Goal: Information Seeking & Learning: Learn about a topic

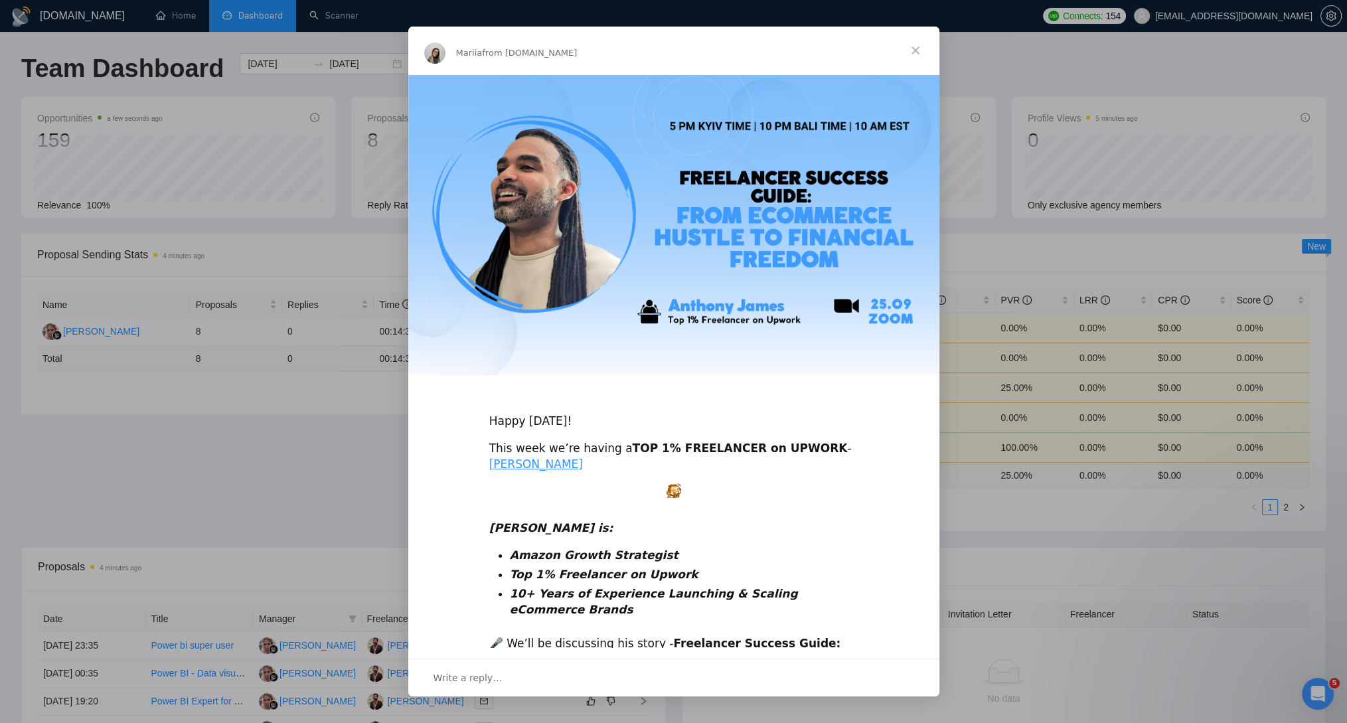
click at [915, 50] on span "Close" at bounding box center [916, 51] width 48 height 48
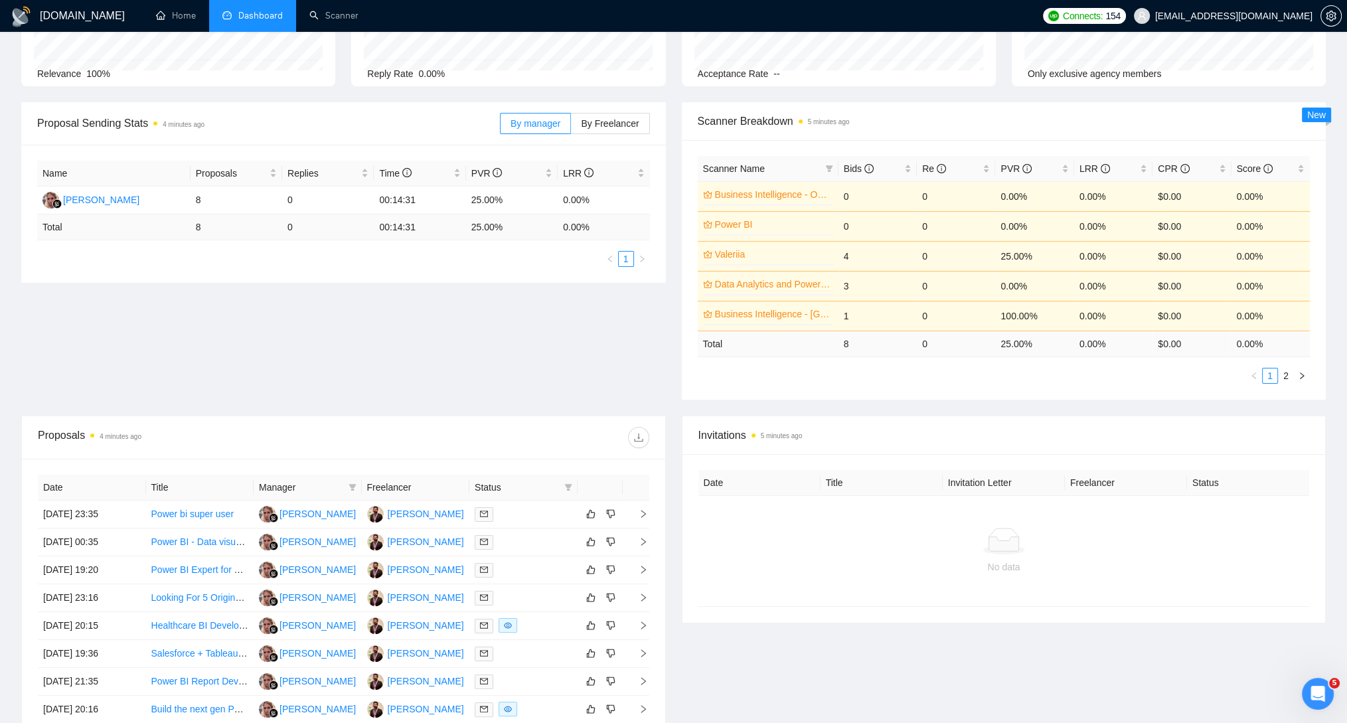
scroll to position [159, 0]
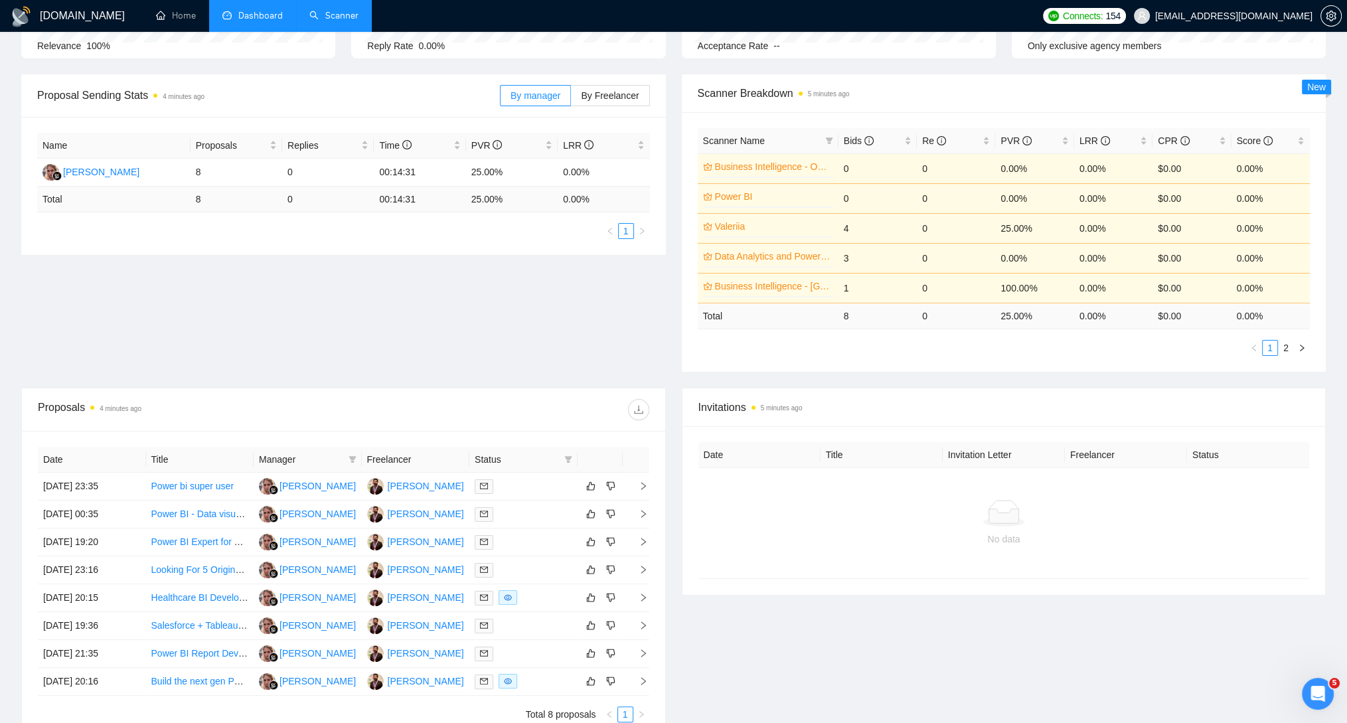
click at [356, 20] on link "Scanner" at bounding box center [333, 15] width 49 height 11
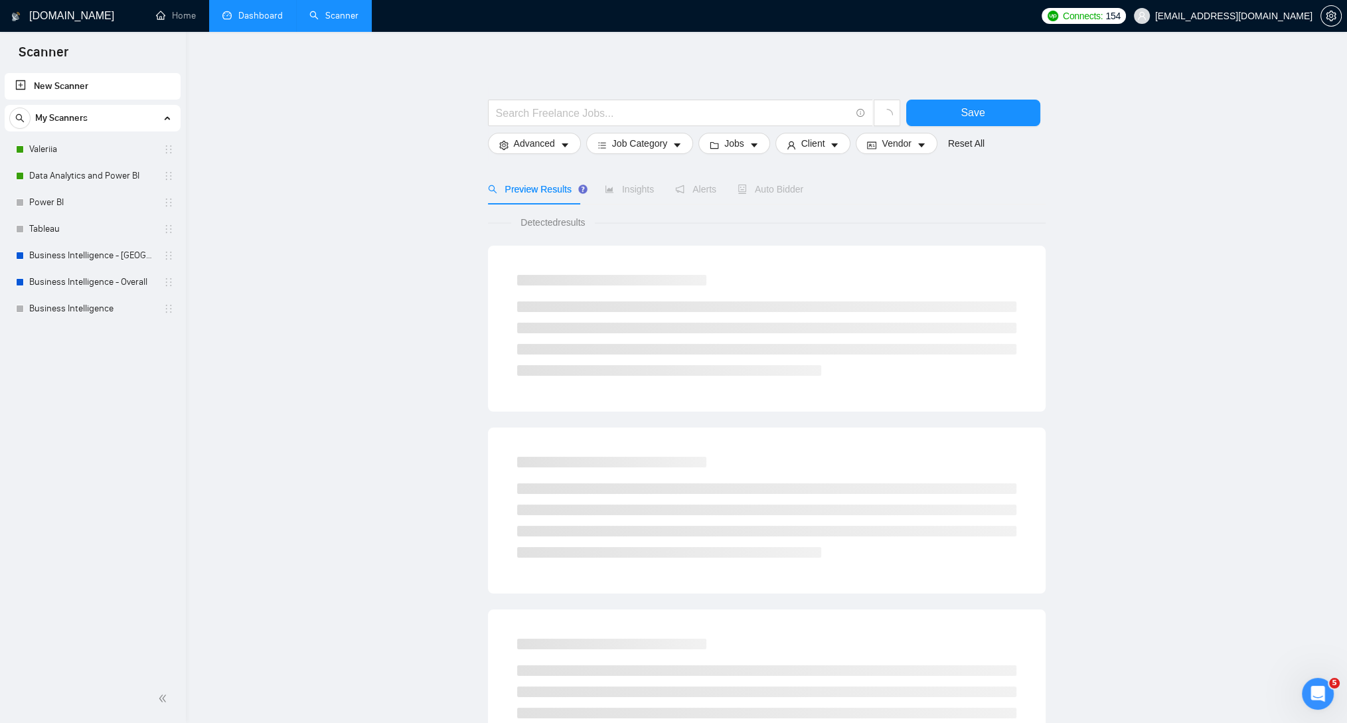
click at [248, 18] on link "Dashboard" at bounding box center [252, 15] width 60 height 11
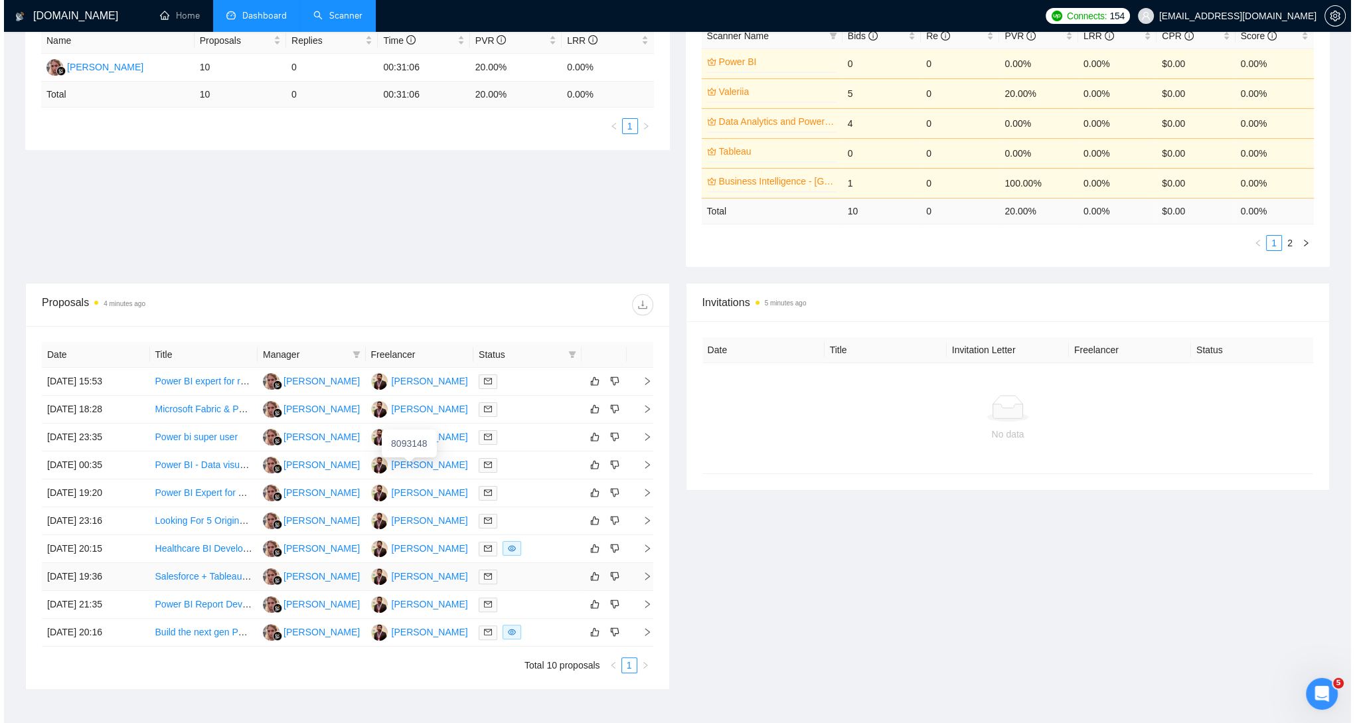
scroll to position [266, 0]
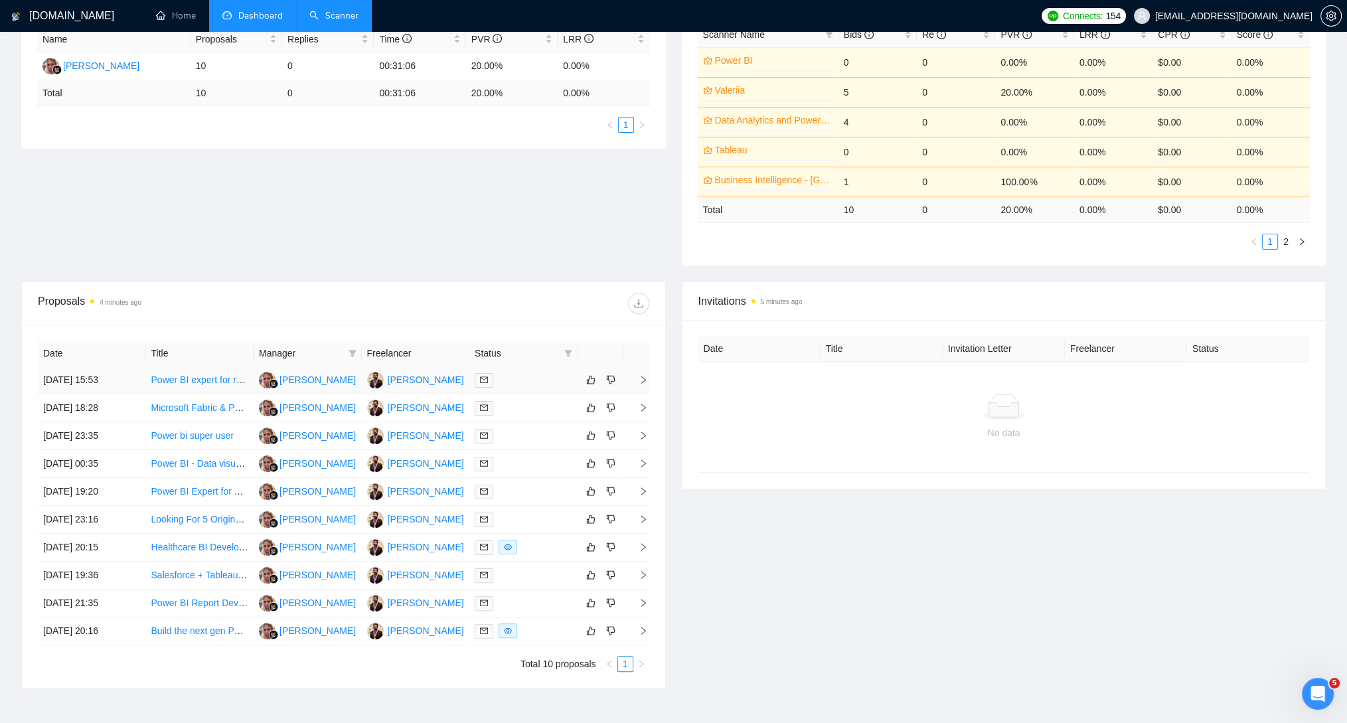
click at [209, 377] on link "Power BI expert for retail business" at bounding box center [221, 380] width 141 height 11
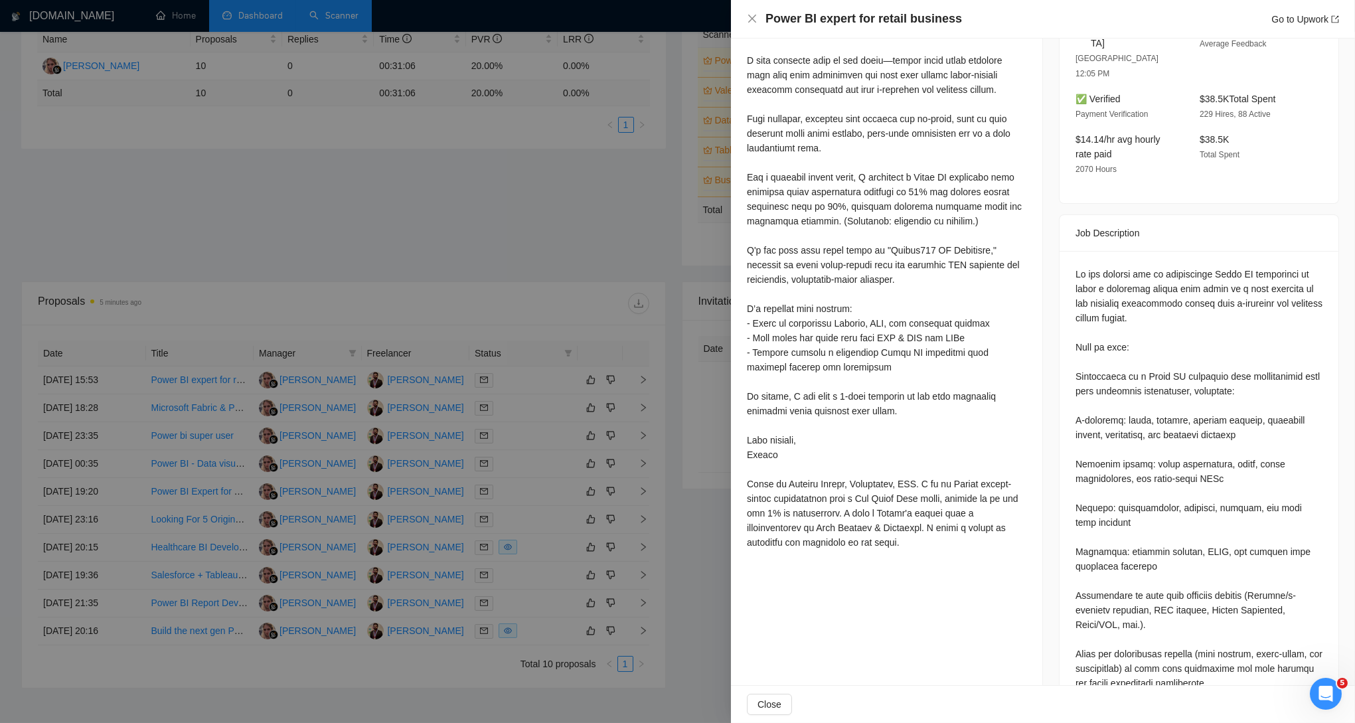
scroll to position [395, 0]
click at [482, 260] on div at bounding box center [677, 361] width 1355 height 723
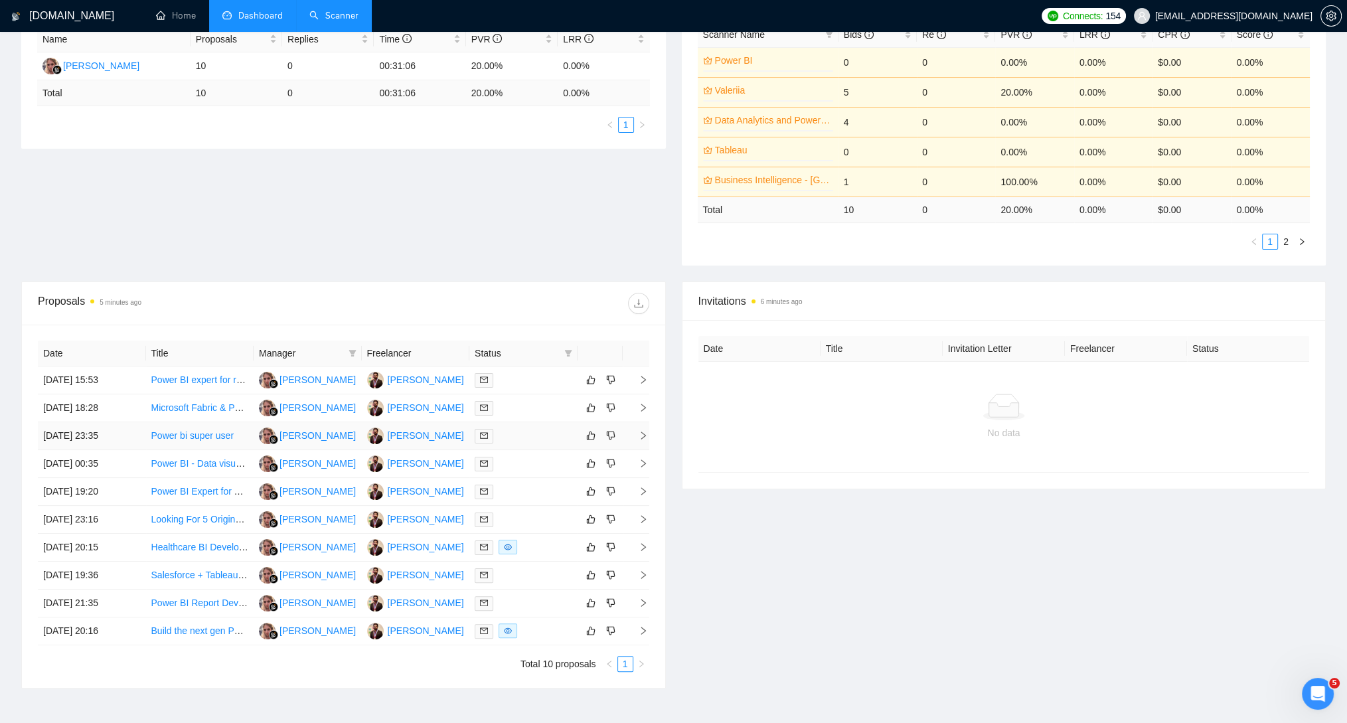
click at [205, 432] on link "Power bi super user" at bounding box center [192, 435] width 83 height 11
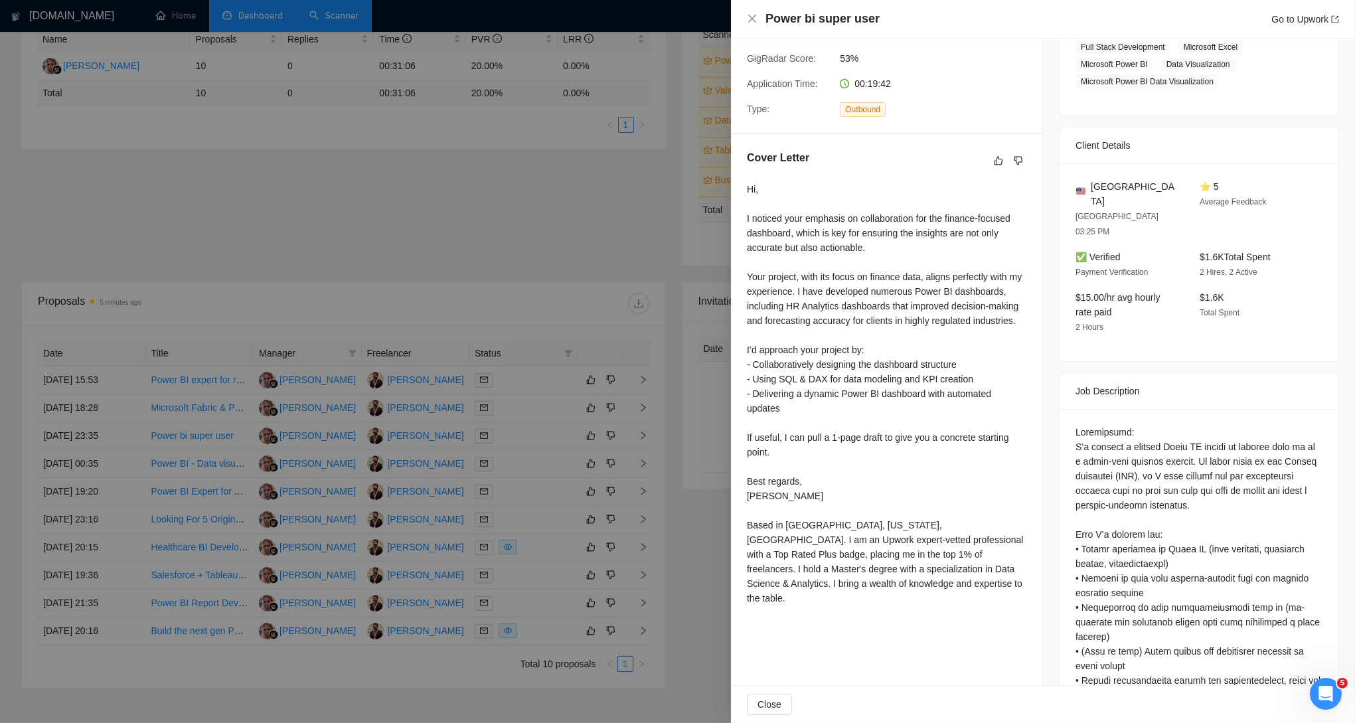
scroll to position [266, 0]
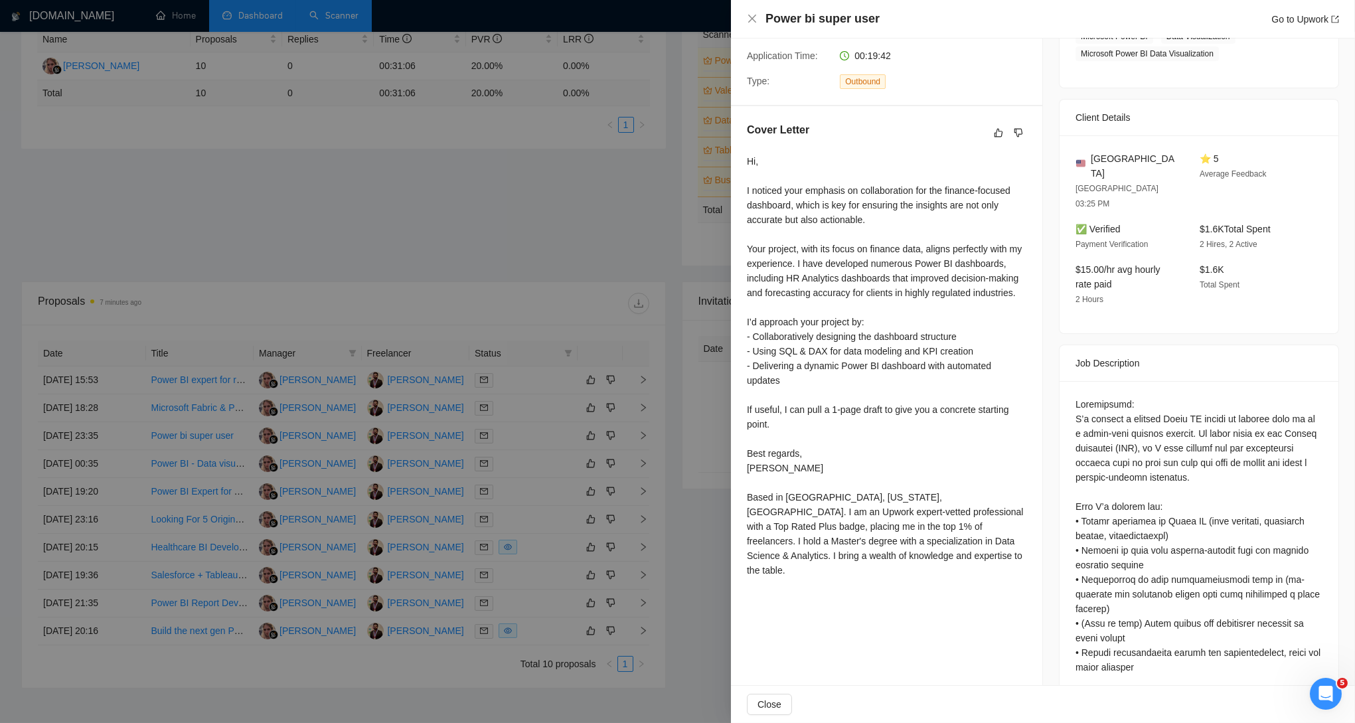
click at [525, 195] on div at bounding box center [677, 361] width 1355 height 723
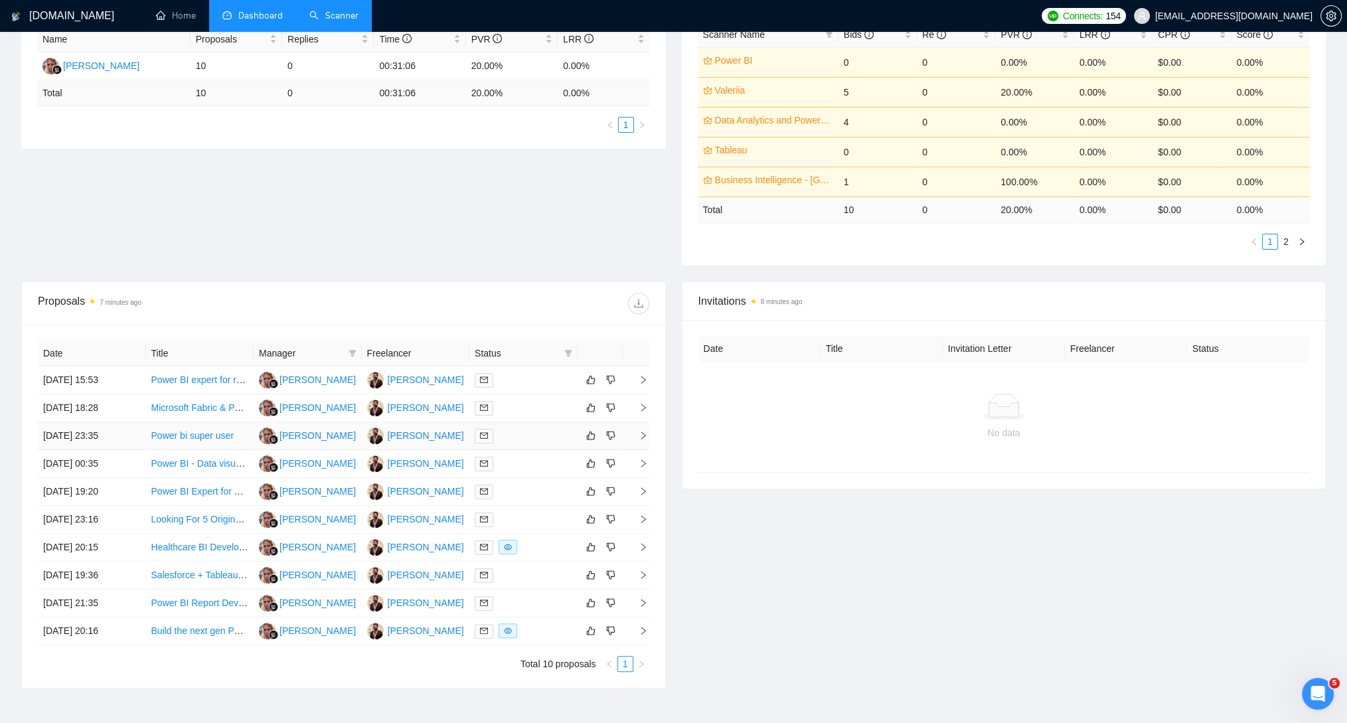
click at [189, 430] on link "Power bi super user" at bounding box center [192, 435] width 83 height 11
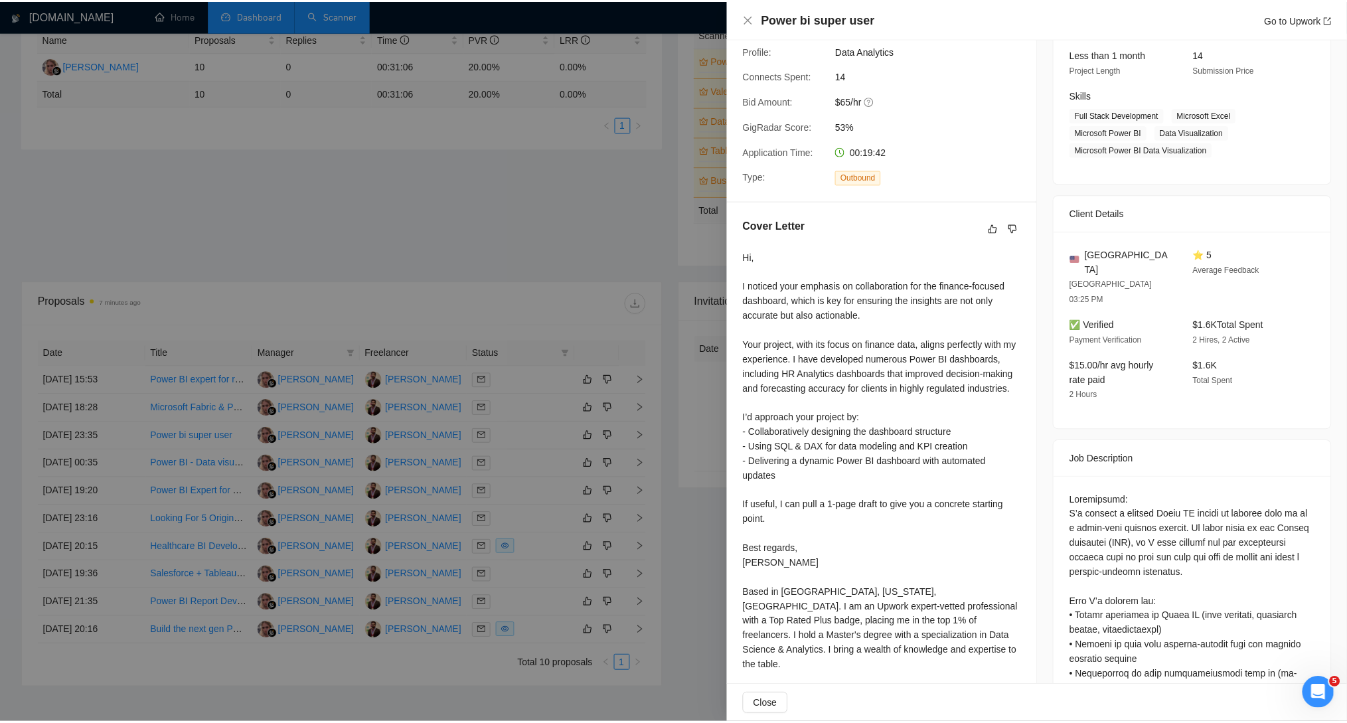
scroll to position [169, 0]
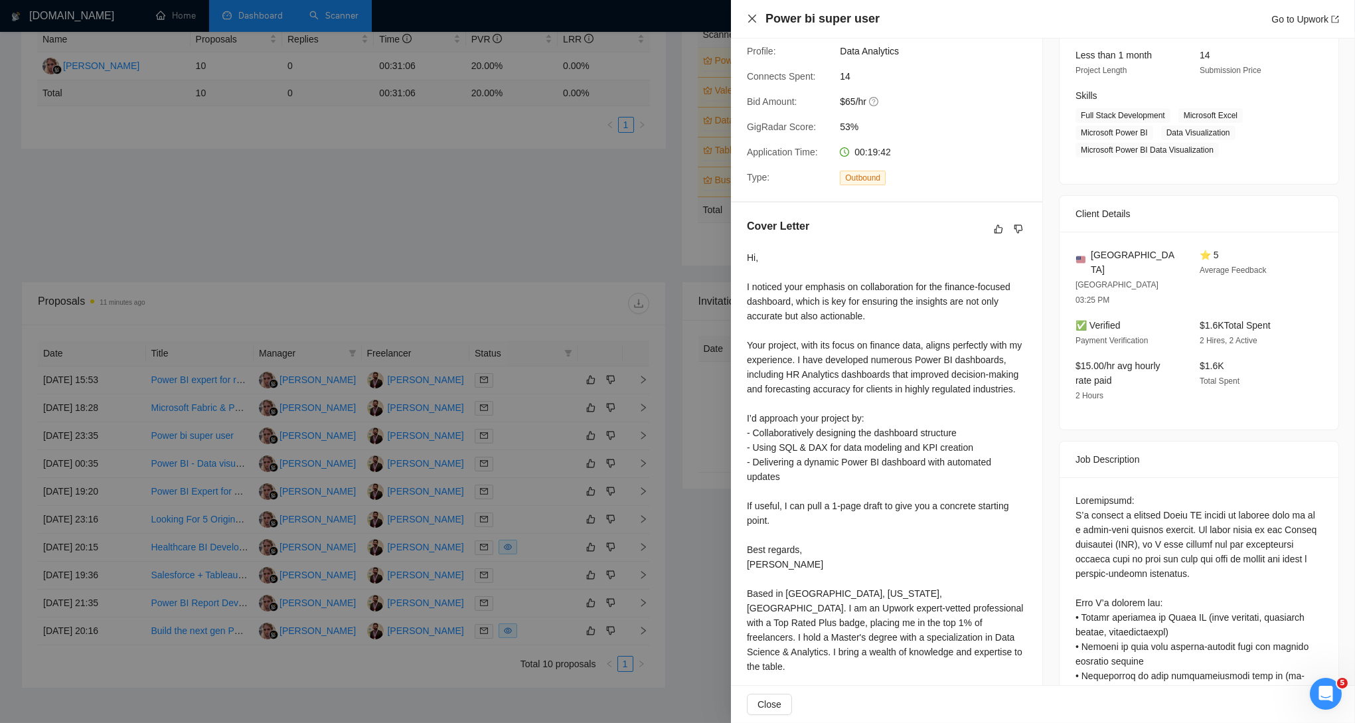
click at [754, 18] on icon "close" at bounding box center [752, 18] width 11 height 11
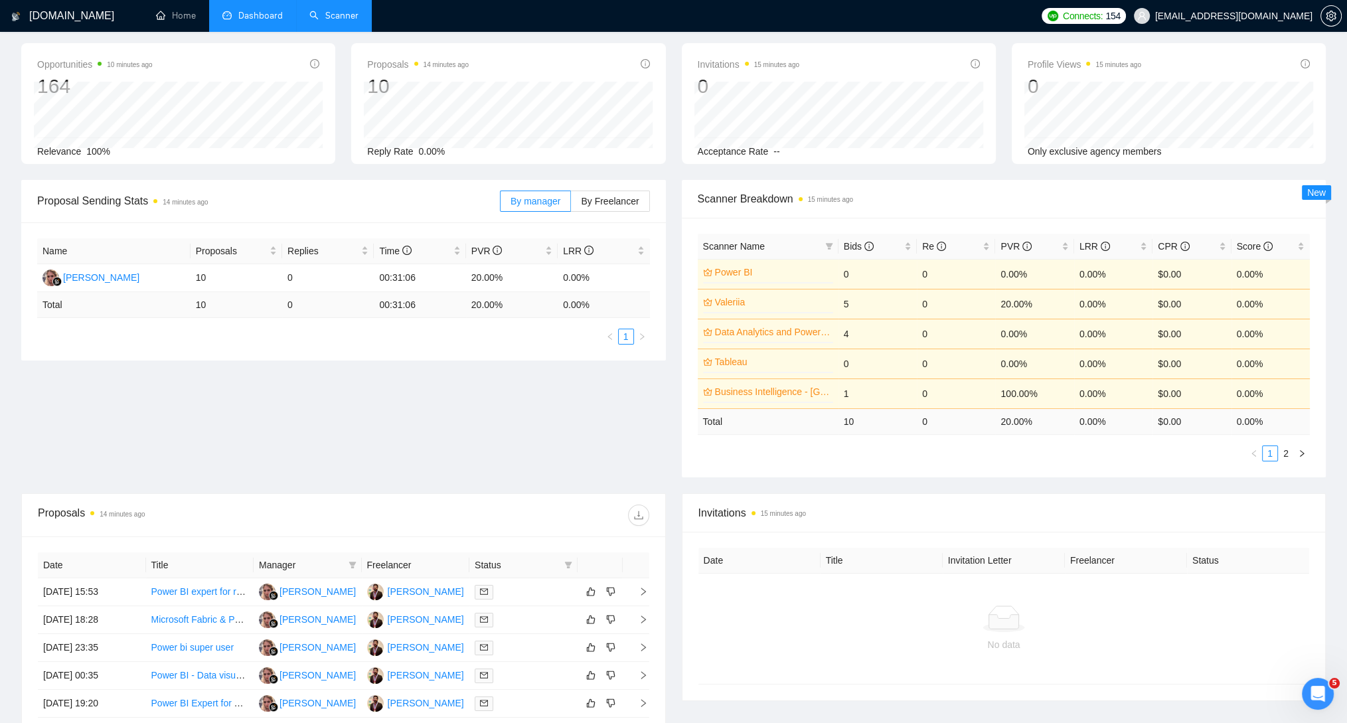
scroll to position [53, 0]
